Goal: Navigation & Orientation: Go to known website

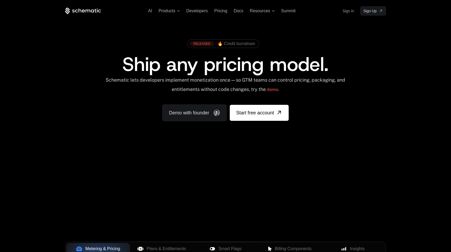
click at [351, 10] on link "Sign in" at bounding box center [348, 11] width 11 height 9
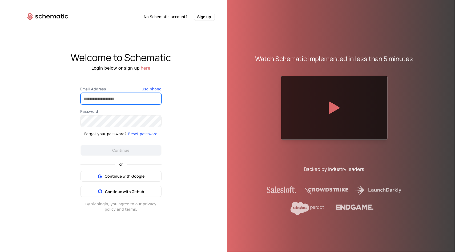
click at [133, 99] on input "Email Address" at bounding box center [121, 98] width 81 height 11
